Goal: Task Accomplishment & Management: Manage account settings

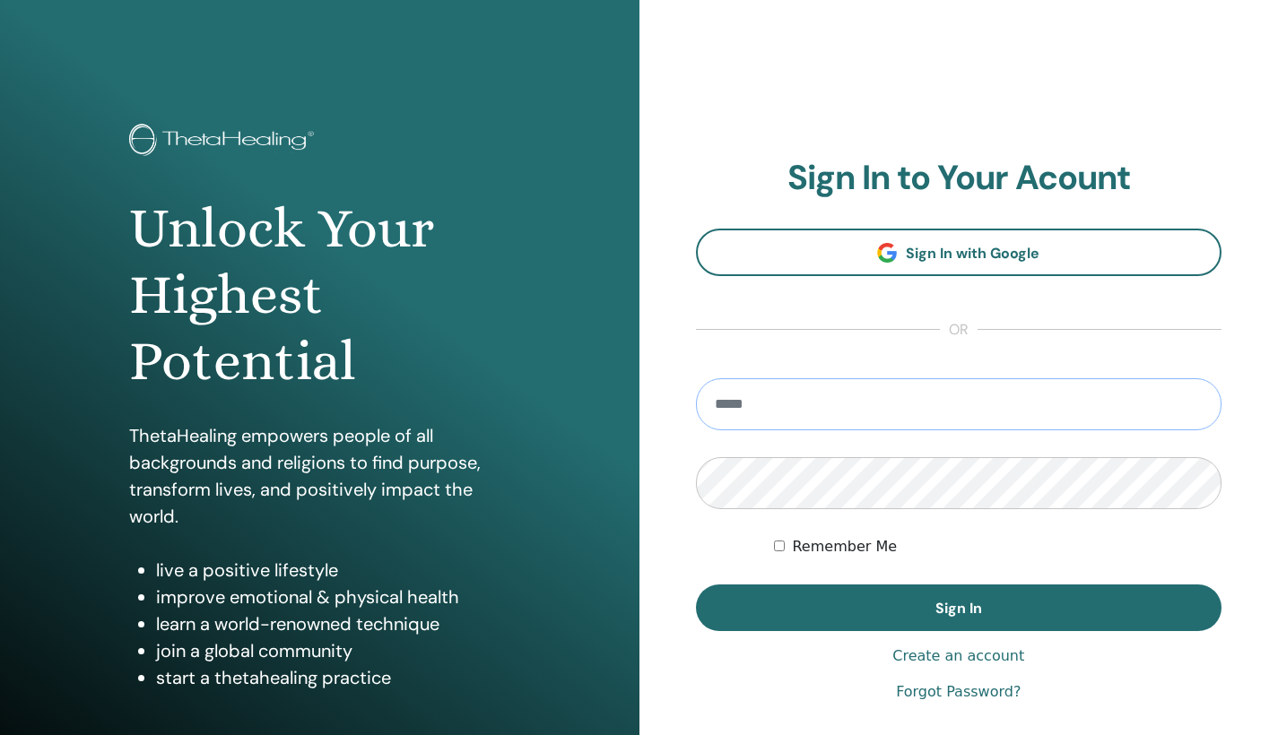
type input "**********"
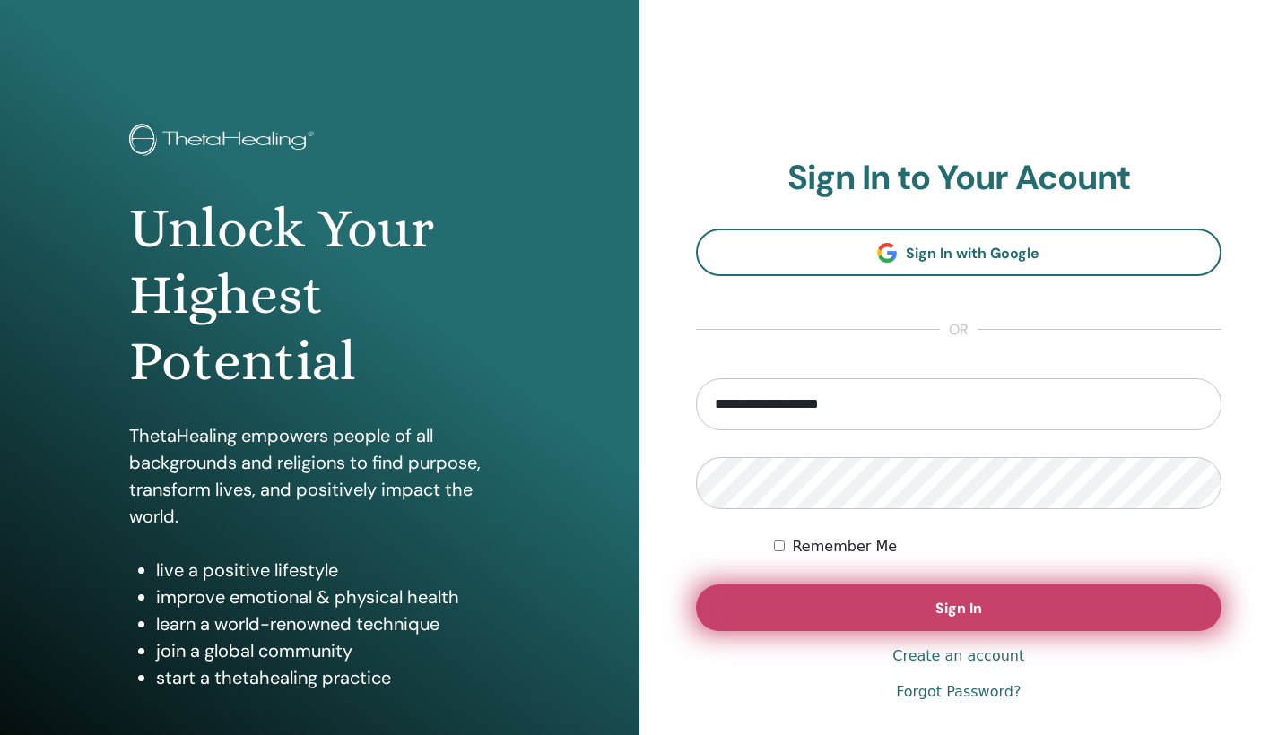
click at [887, 616] on button "Sign In" at bounding box center [959, 608] width 526 height 47
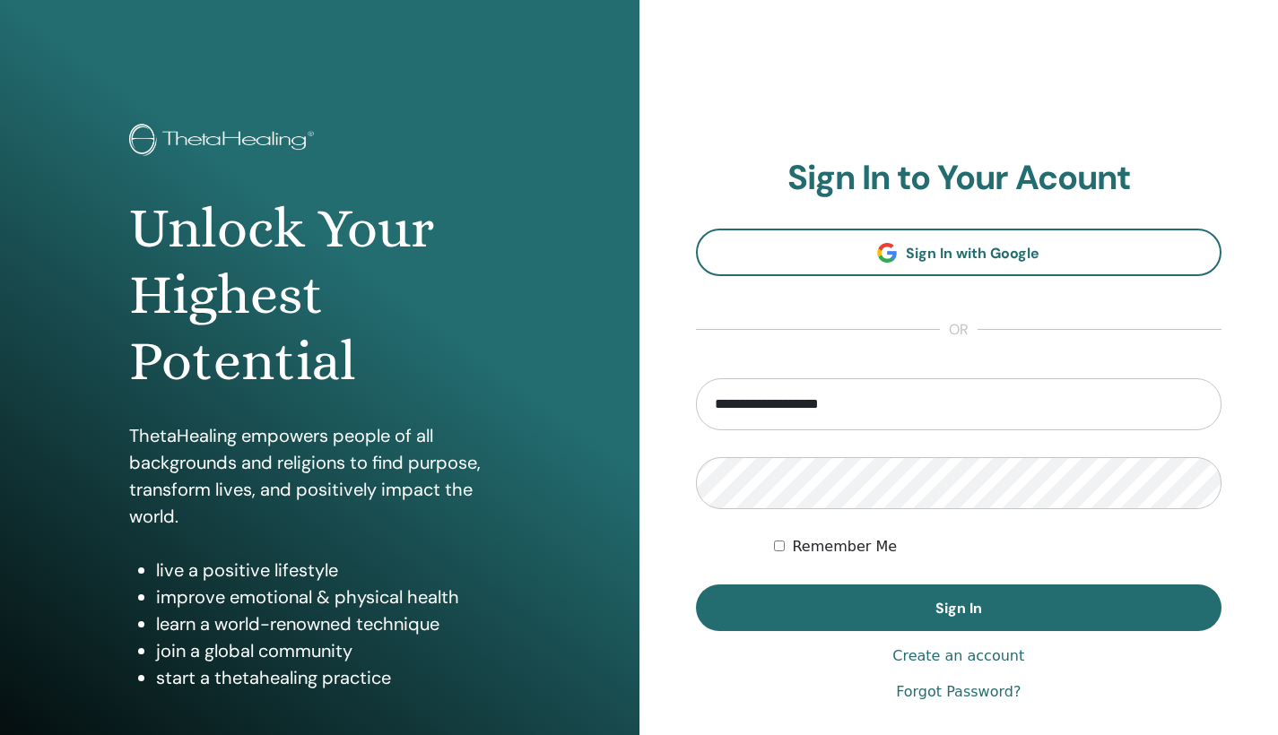
click at [958, 608] on button "Sign In" at bounding box center [959, 608] width 526 height 47
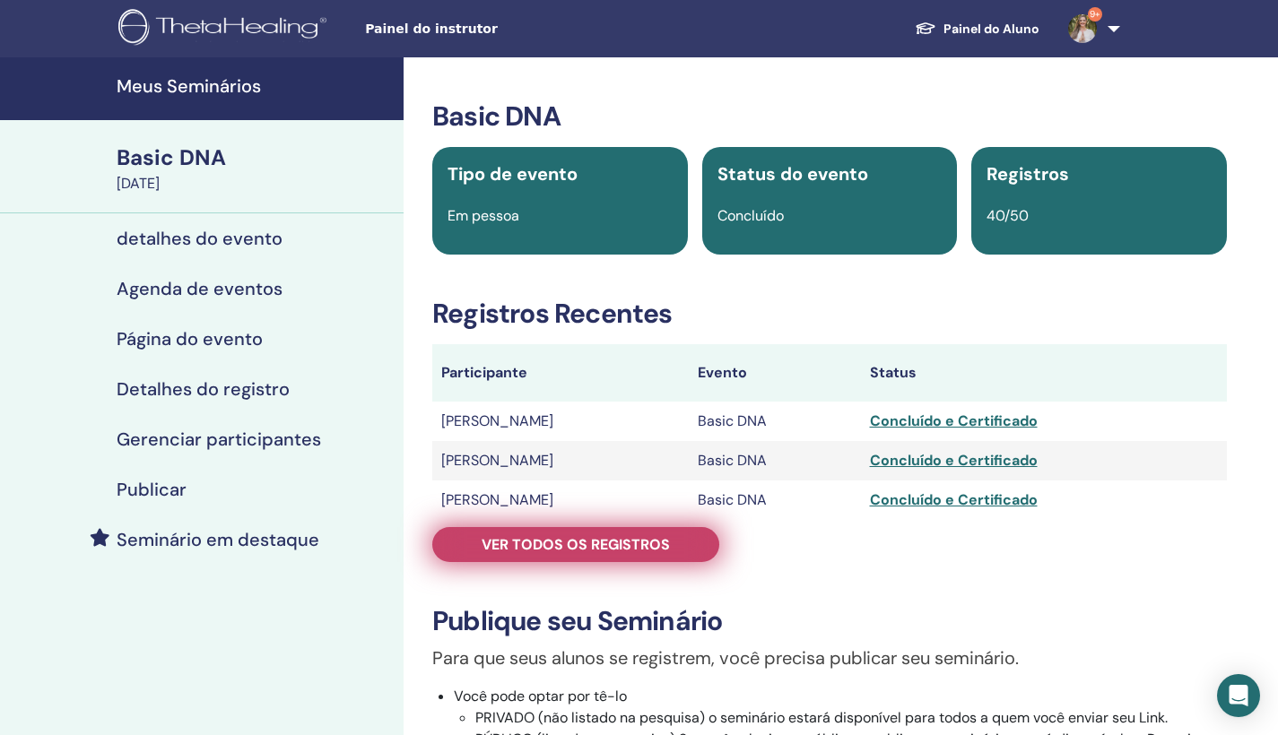
click at [641, 547] on span "Ver todos os registros" at bounding box center [575, 544] width 188 height 19
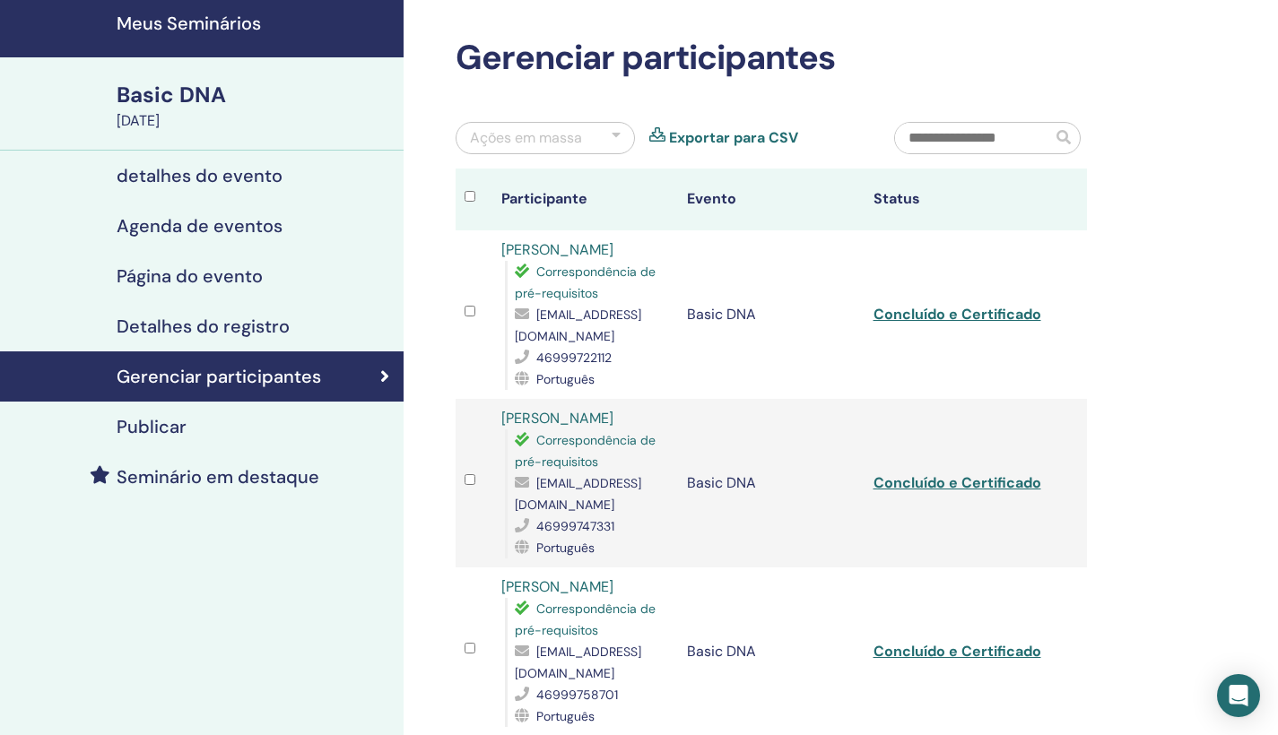
scroll to position [36, 0]
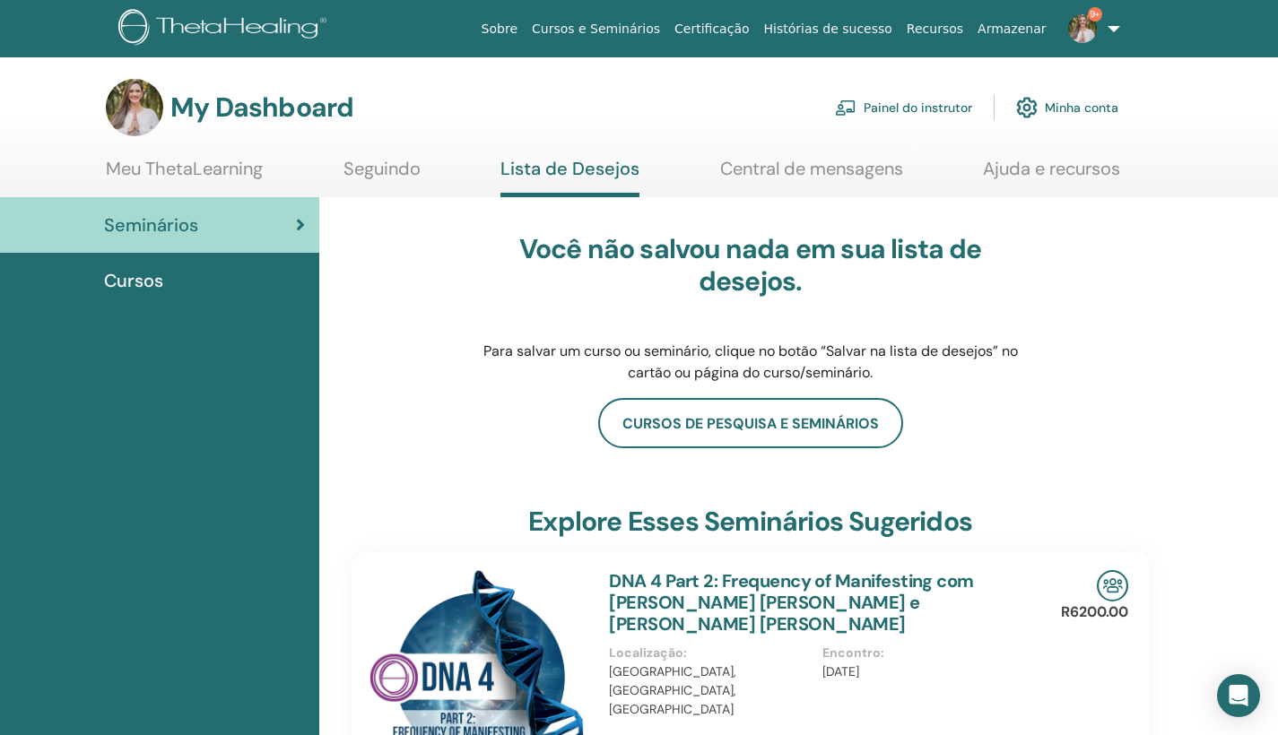
click at [955, 109] on link "Painel do instrutor" at bounding box center [903, 107] width 137 height 39
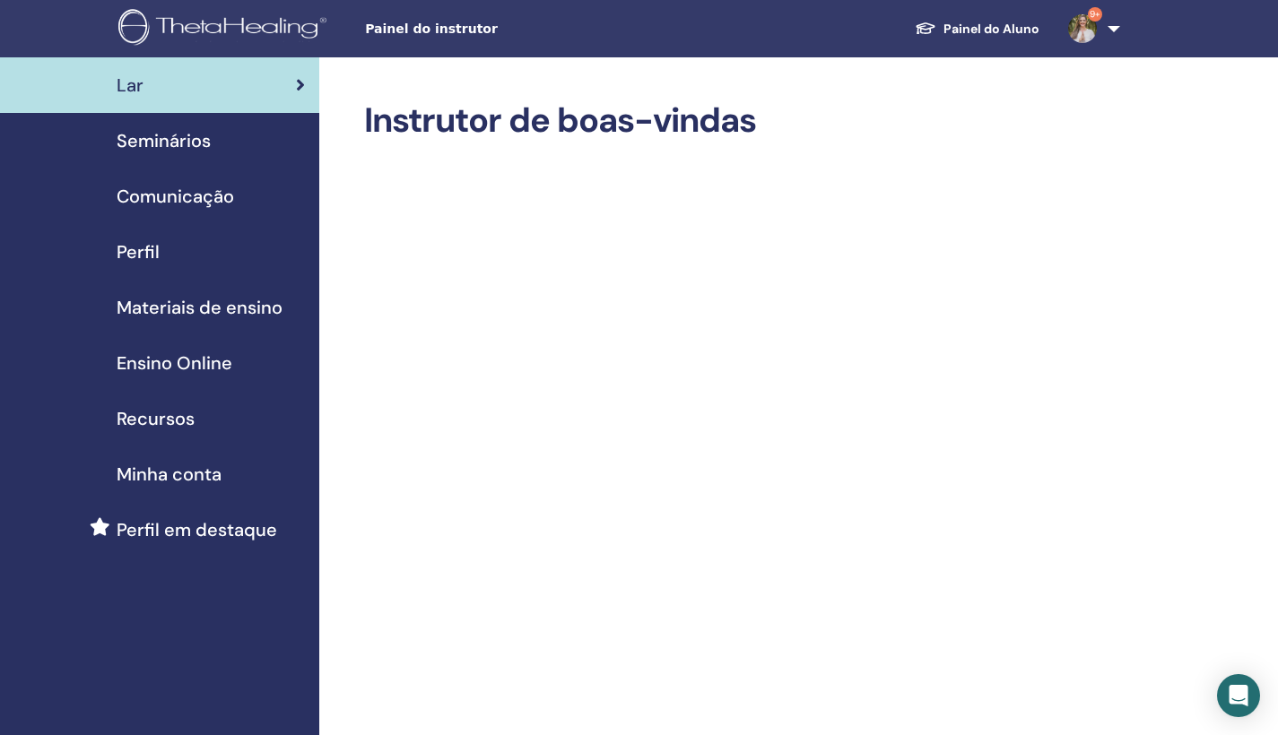
click at [195, 144] on span "Seminários" at bounding box center [164, 140] width 94 height 27
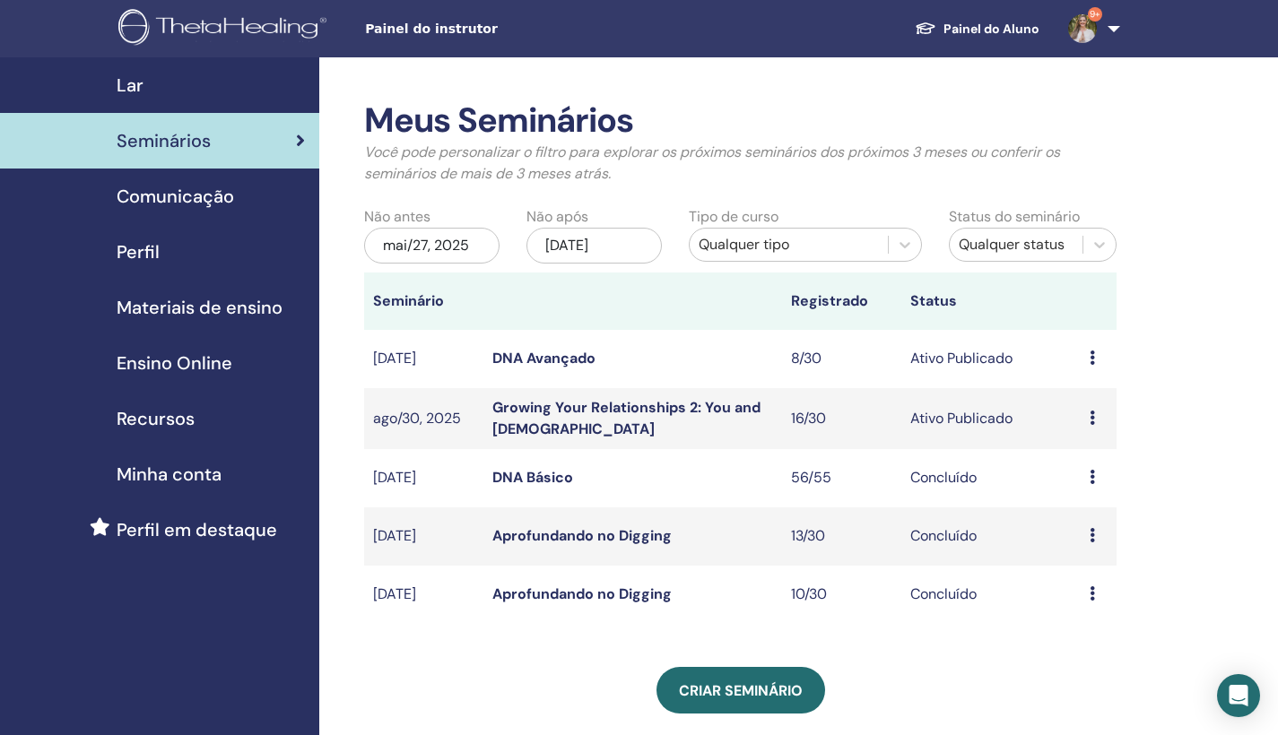
click at [587, 408] on link "Growing Your Relationships 2: You and God" at bounding box center [626, 418] width 268 height 40
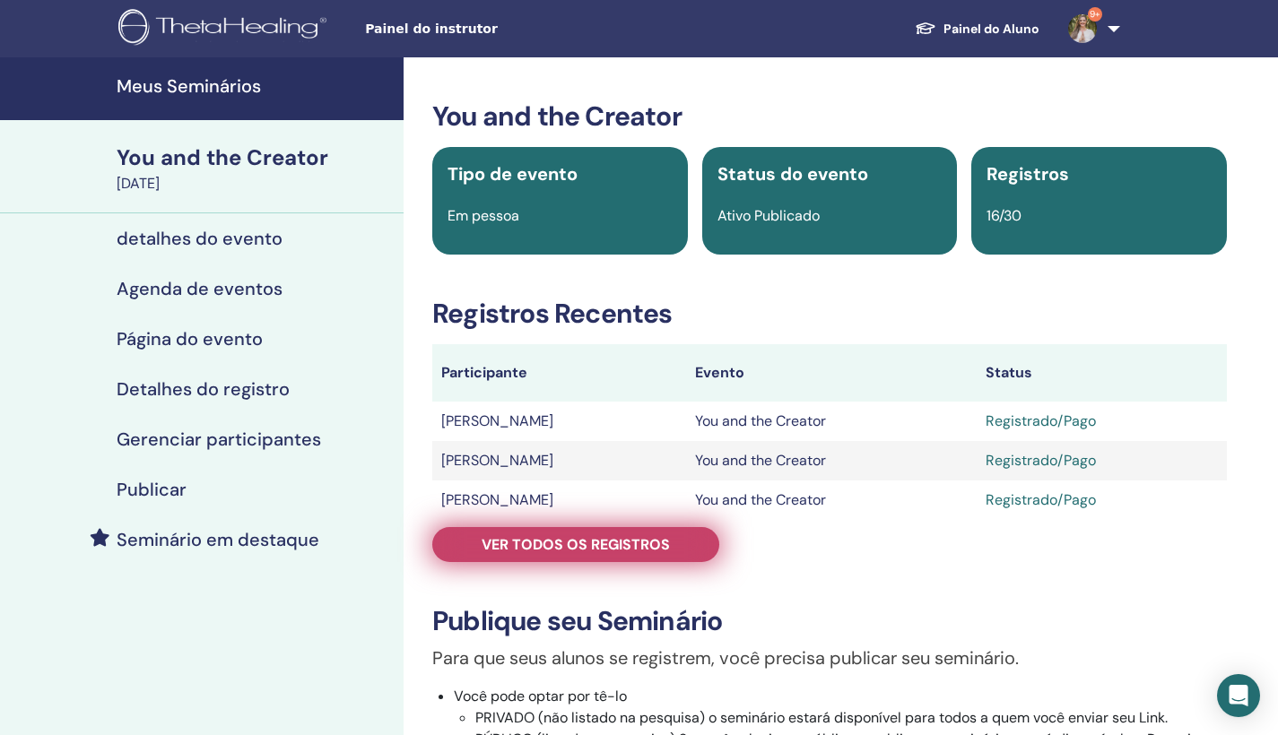
click at [598, 550] on span "Ver todos os registros" at bounding box center [575, 544] width 188 height 19
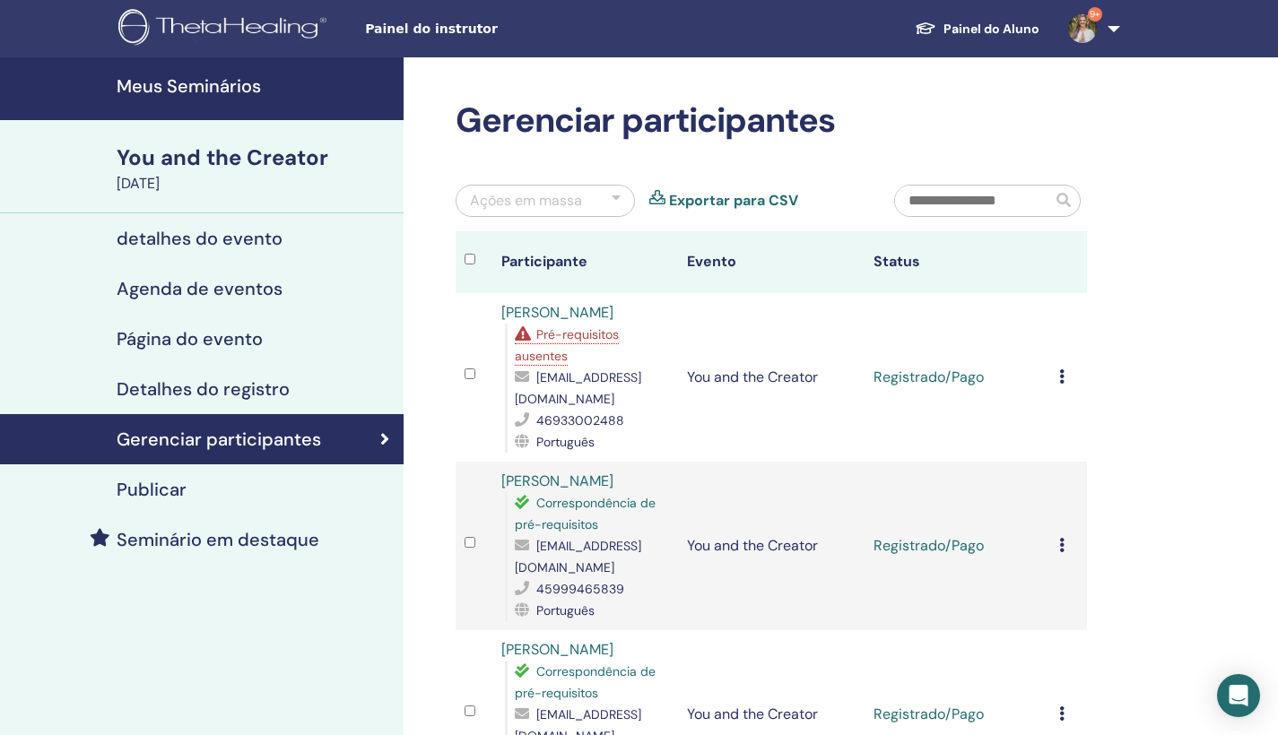
click at [1062, 369] on div "Cancelar registro Não certifique-se automaticamente Marcar como pago Marcar com…" at bounding box center [1068, 378] width 19 height 22
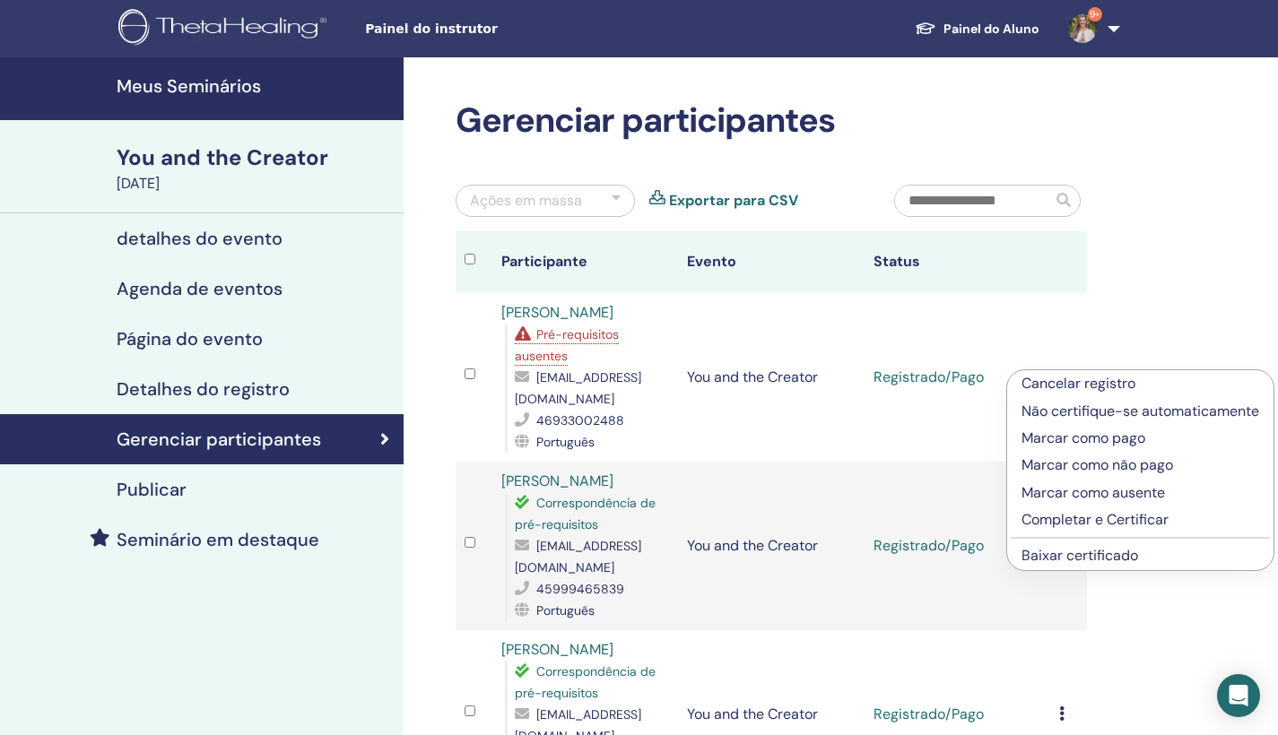
click at [1076, 386] on p "Cancelar registro" at bounding box center [1140, 384] width 238 height 22
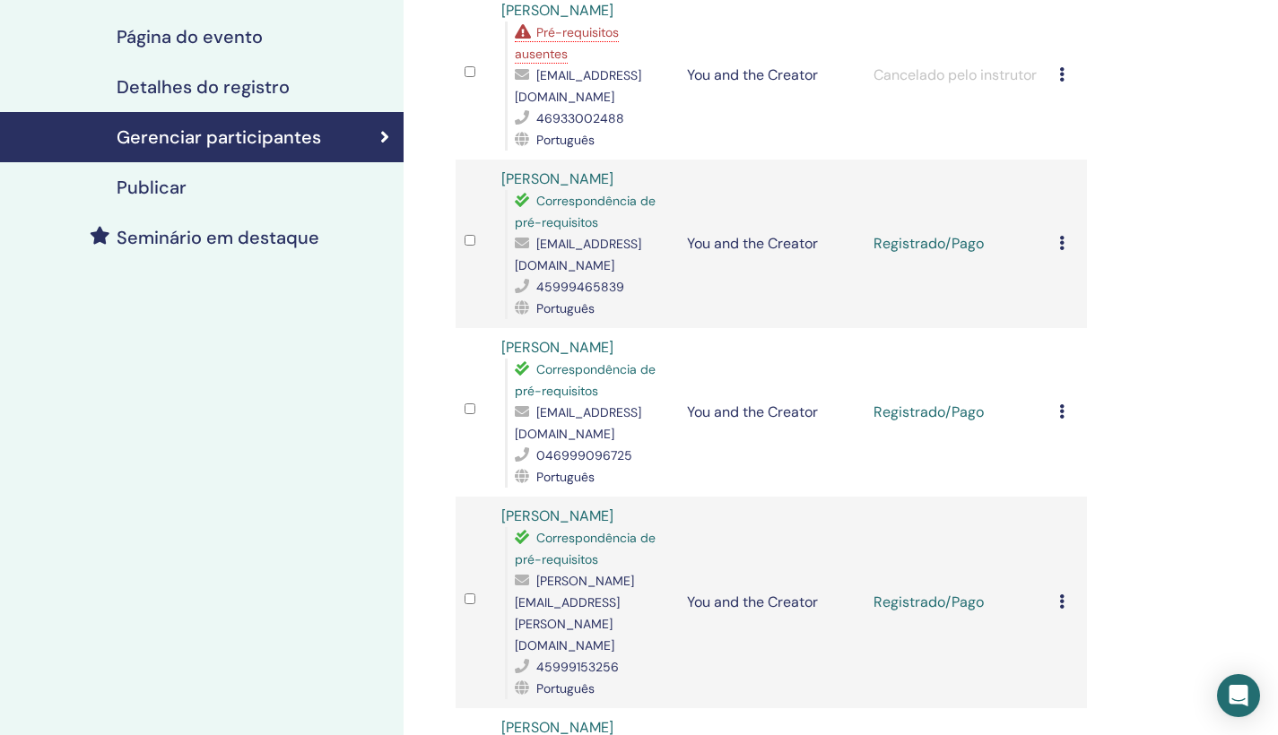
scroll to position [49, 0]
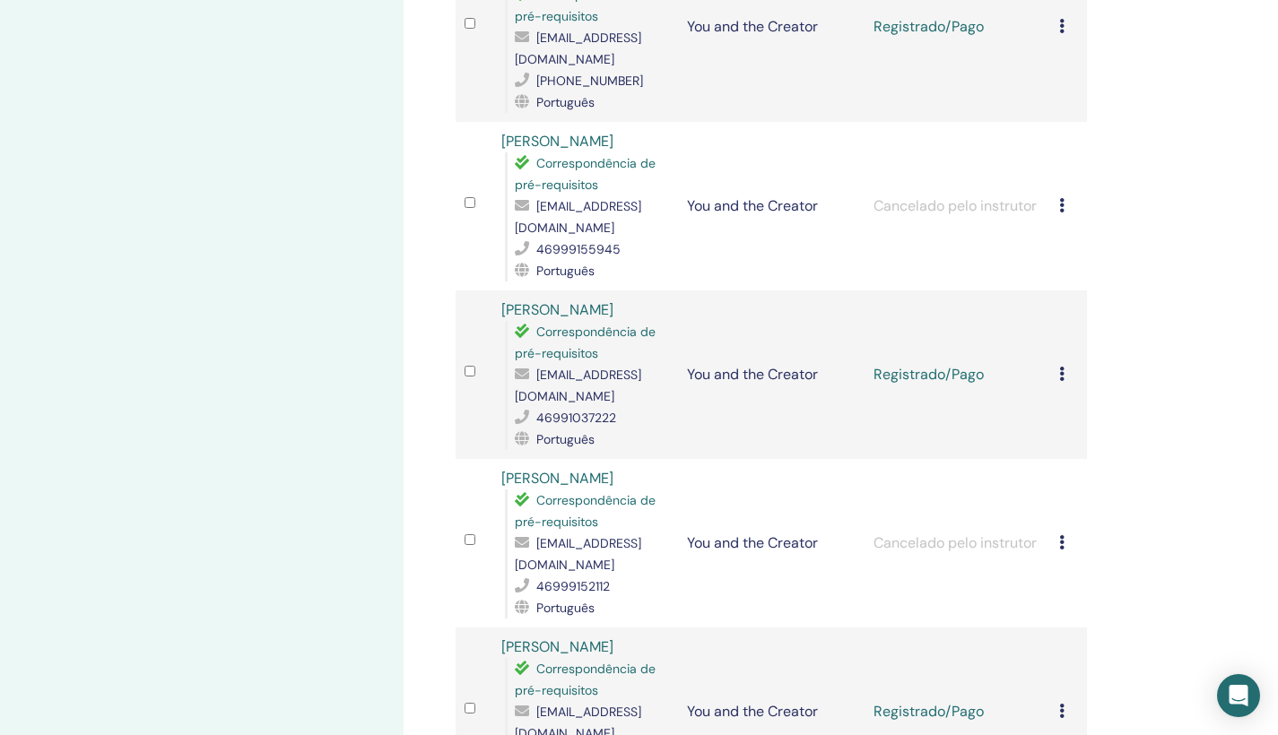
scroll to position [1692, 0]
